Goal: Book appointment/travel/reservation

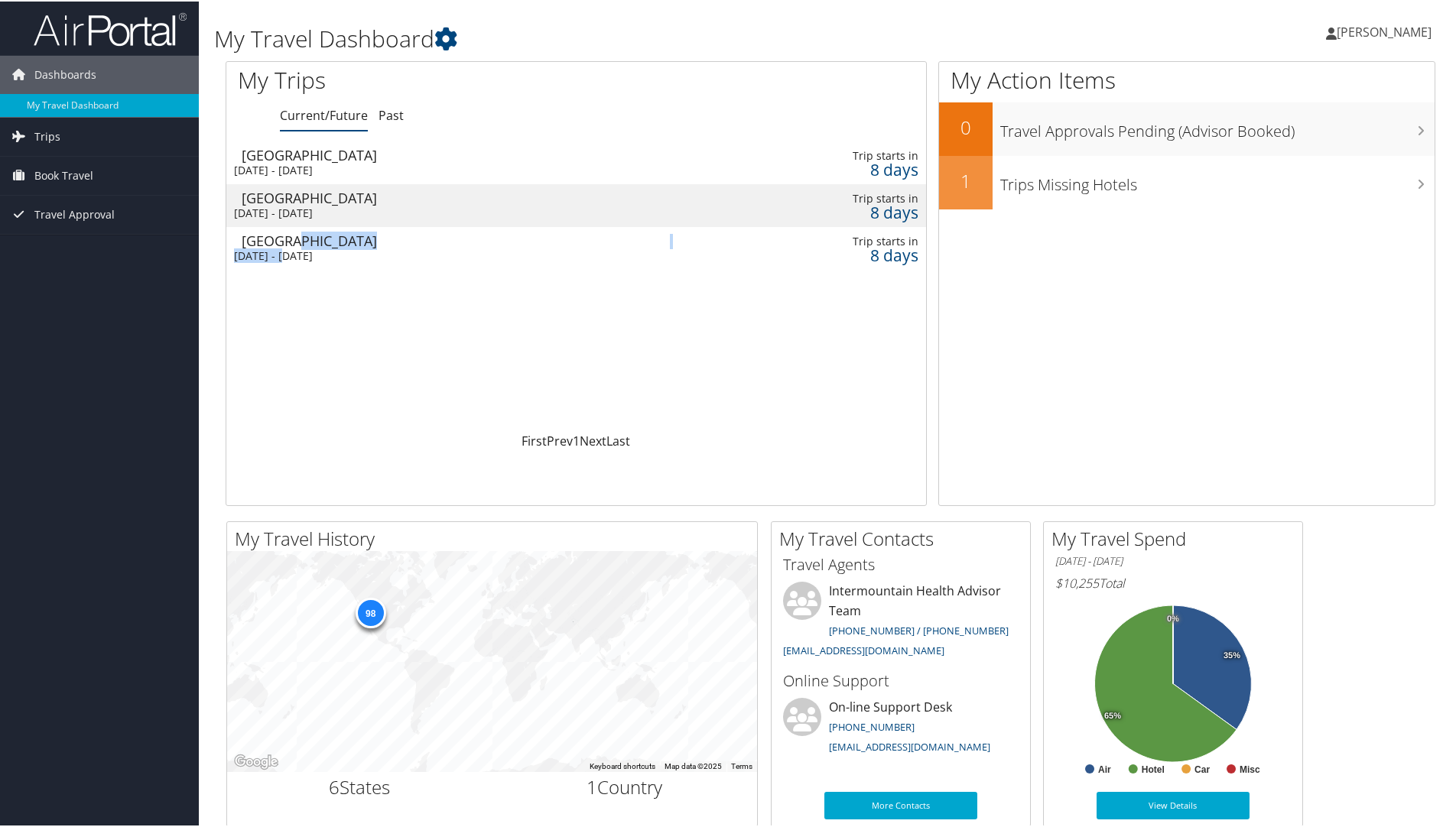
click at [288, 247] on td "Salt Lake City Tue 21 Oct 2025 - Wed 22 Oct 2025" at bounding box center [448, 247] width 444 height 43
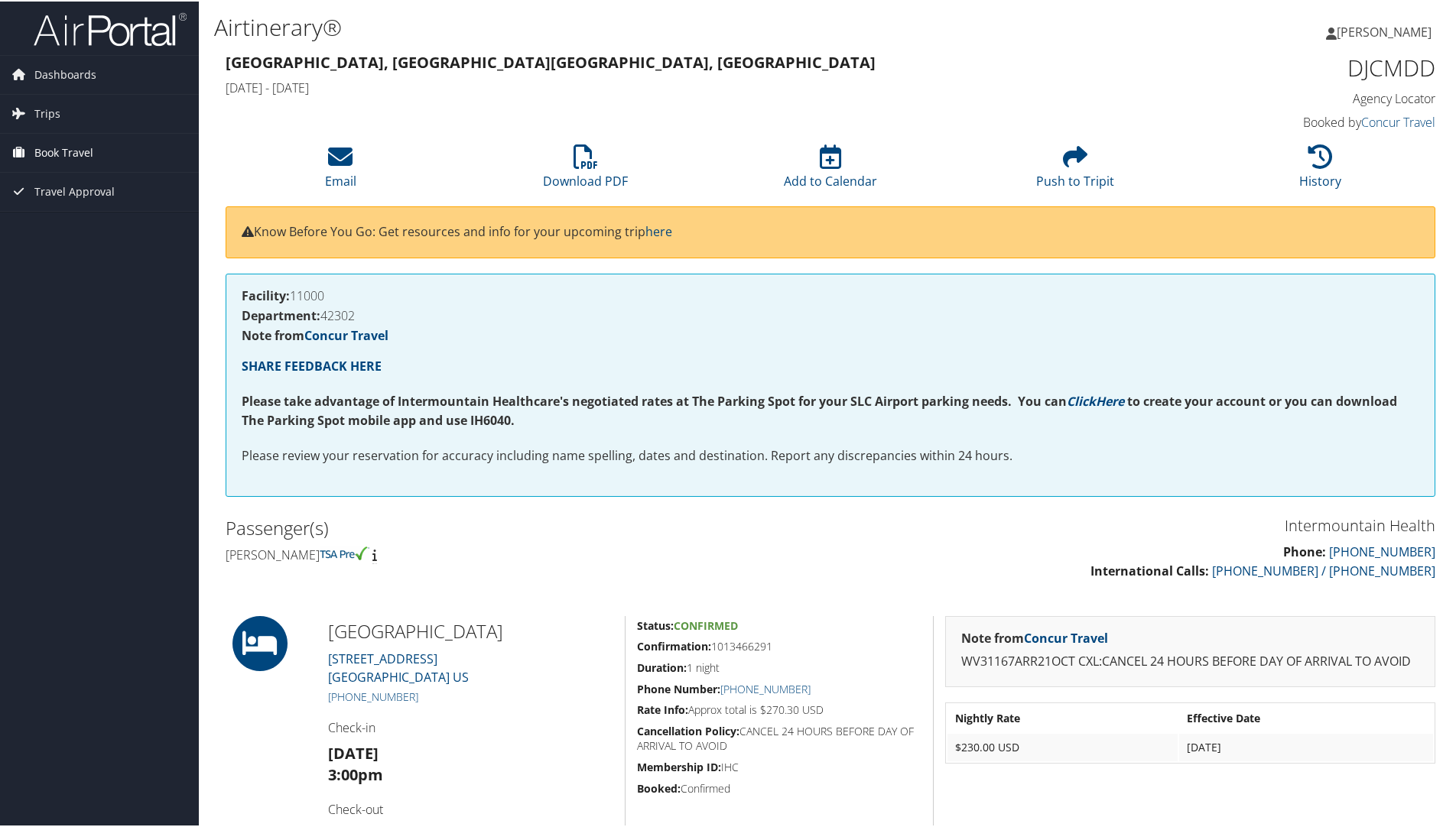
click at [79, 154] on span "Book Travel" at bounding box center [64, 152] width 59 height 38
click at [64, 232] on link "Book/Manage Online Trips" at bounding box center [99, 228] width 198 height 23
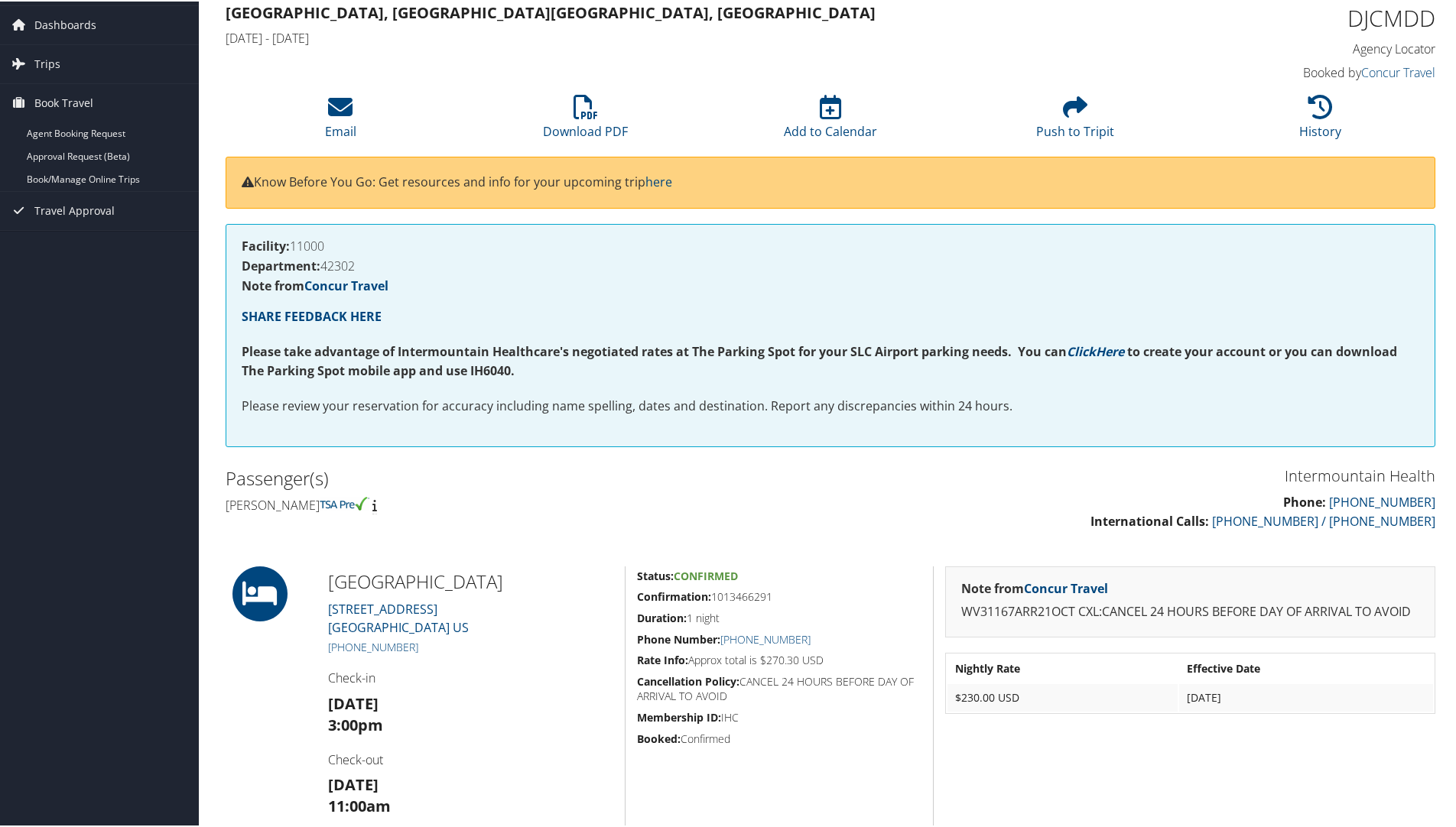
scroll to position [76, 0]
